Goal: Find specific page/section: Find specific page/section

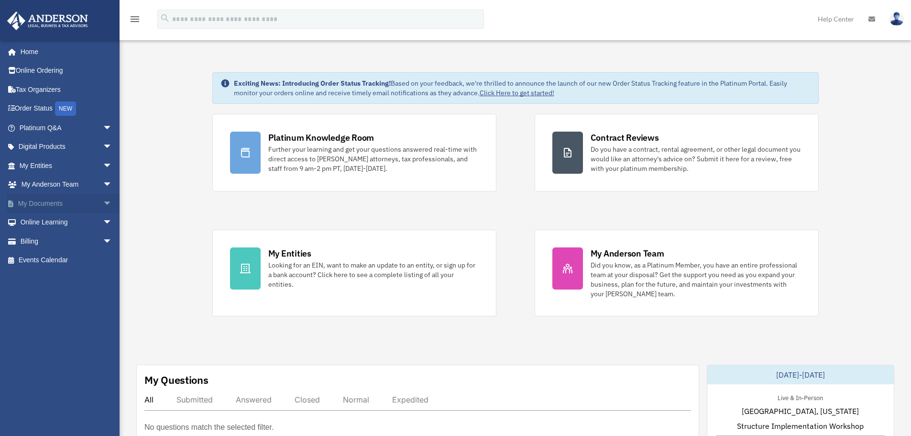
click at [45, 207] on link "My Documents arrow_drop_down" at bounding box center [67, 203] width 120 height 19
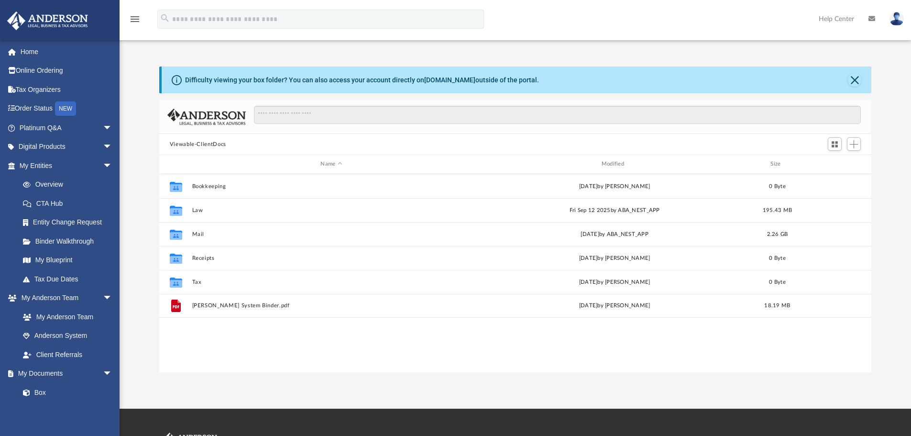
scroll to position [210, 705]
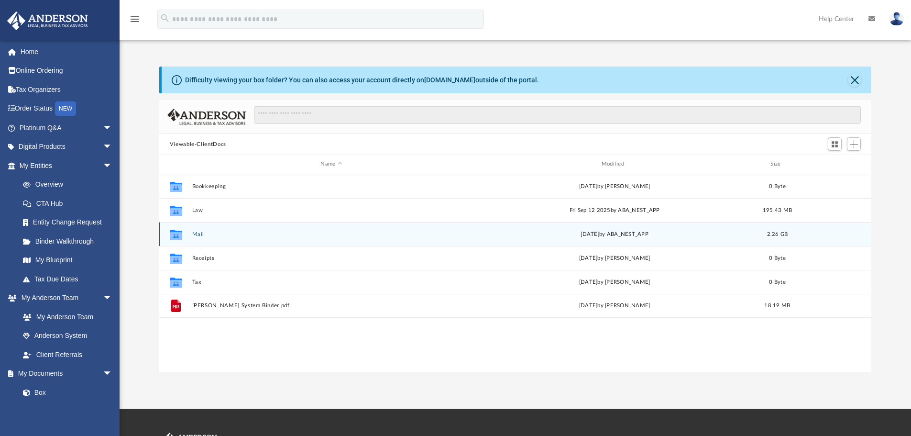
click at [222, 238] on div "Collaborated Folder Mail [DATE] by ABA_NEST_APP 2.26 GB" at bounding box center [515, 234] width 713 height 24
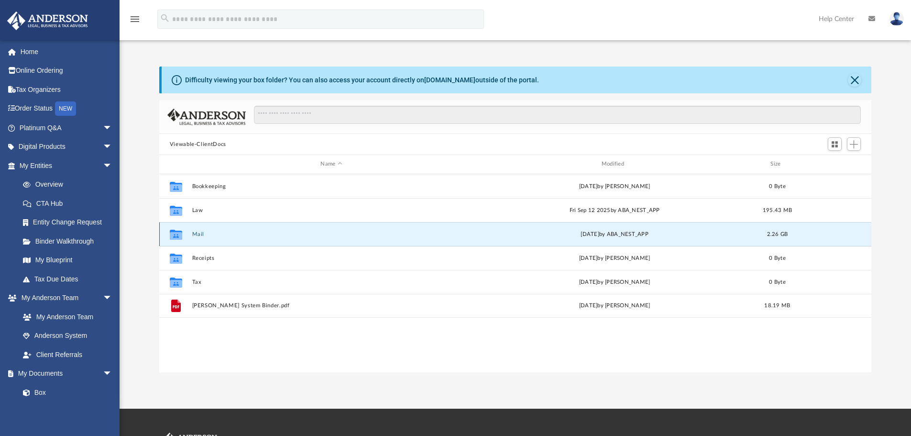
click at [191, 234] on div "Collaborated Folder Mail [DATE] by ABA_NEST_APP 2.26 GB" at bounding box center [515, 234] width 713 height 24
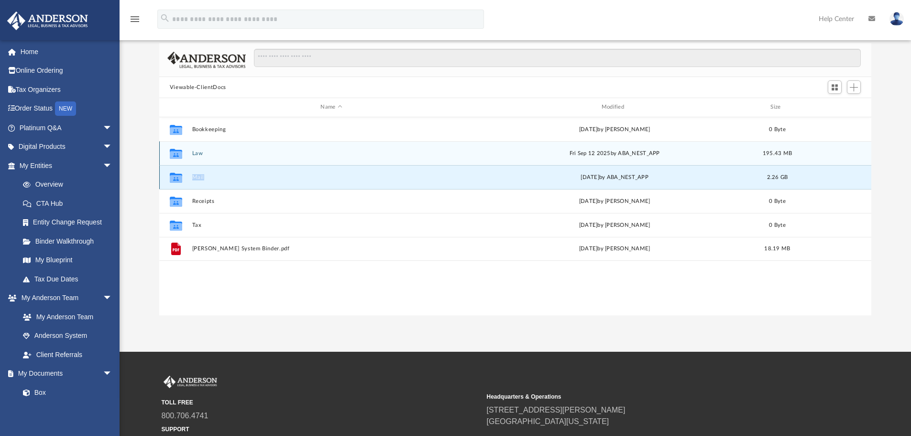
scroll to position [0, 0]
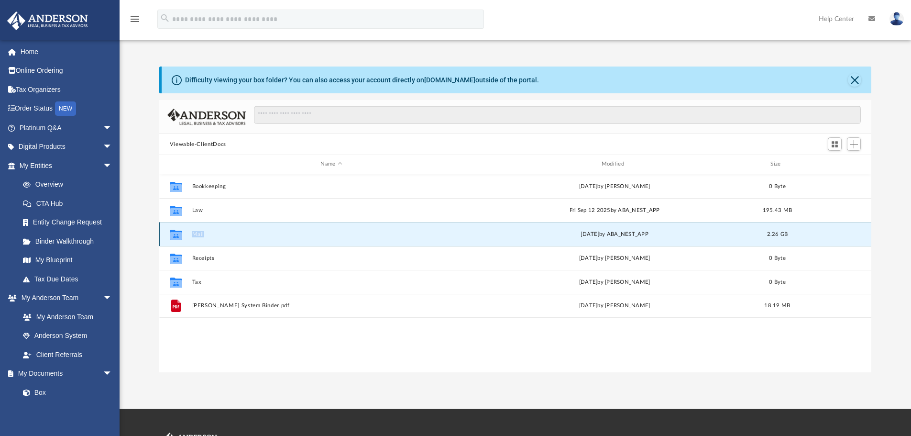
click at [269, 236] on button "Mail" at bounding box center [331, 234] width 279 height 6
click at [199, 231] on button "Mail" at bounding box center [331, 234] width 279 height 6
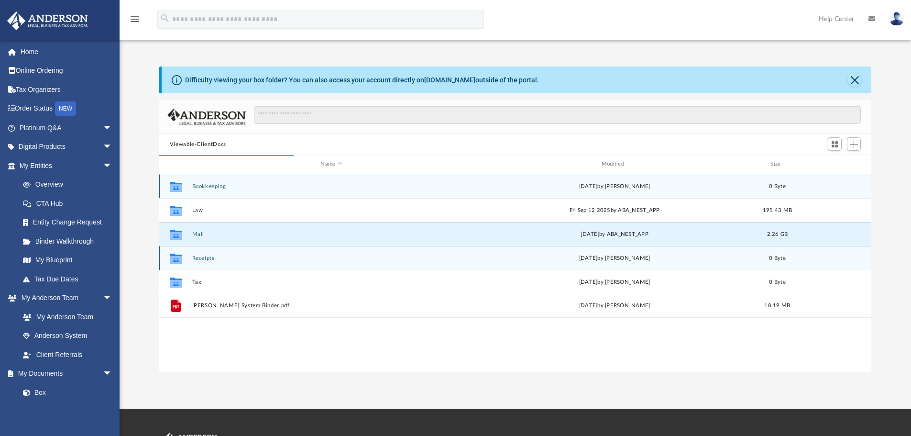
scroll to position [181, 705]
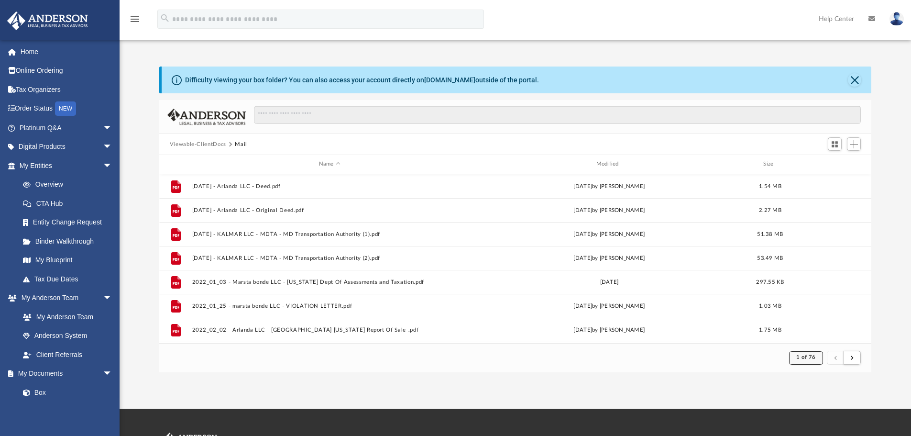
click at [808, 357] on span "1 of 76" at bounding box center [807, 356] width 20 height 5
click at [811, 332] on li "76" at bounding box center [814, 334] width 7 height 10
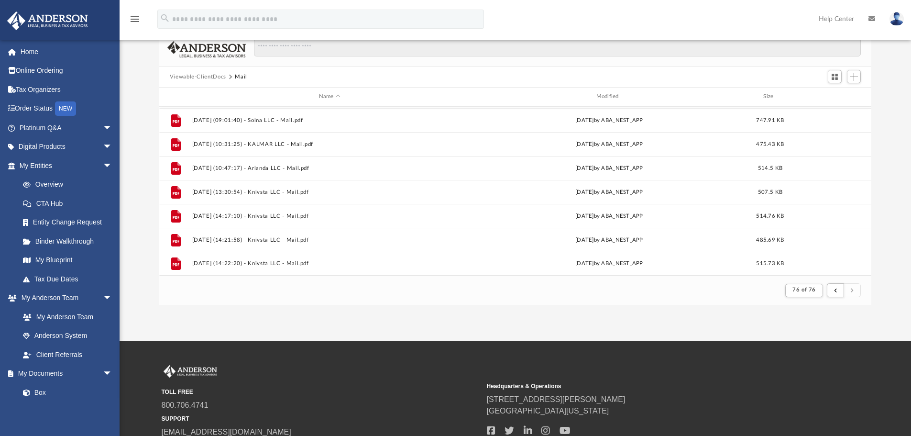
scroll to position [96, 0]
